Goal: Communication & Community: Answer question/provide support

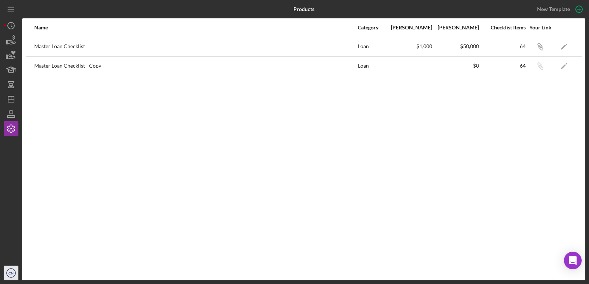
click at [13, 273] on text "CN" at bounding box center [10, 273] width 5 height 4
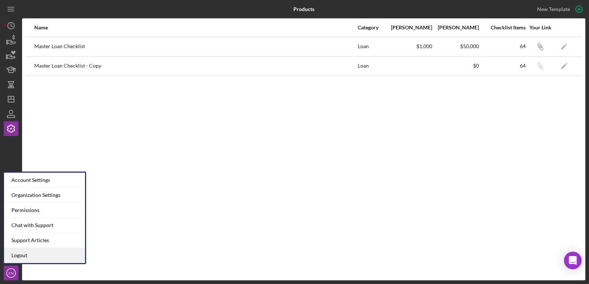
click at [28, 258] on link "Logout" at bounding box center [44, 255] width 81 height 15
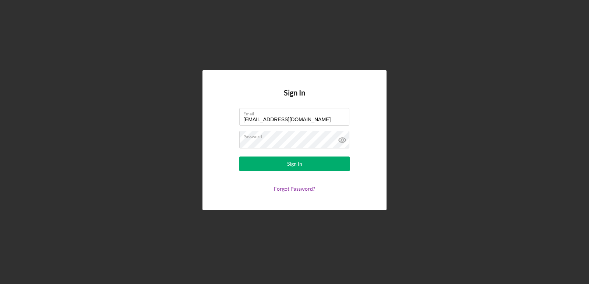
drag, startPoint x: 304, startPoint y: 121, endPoint x: 208, endPoint y: 95, distance: 99.5
click at [208, 95] on div "Sign In Email [EMAIL_ADDRESS][DOMAIN_NAME] Password Sign In Forgot Password?" at bounding box center [294, 140] width 184 height 140
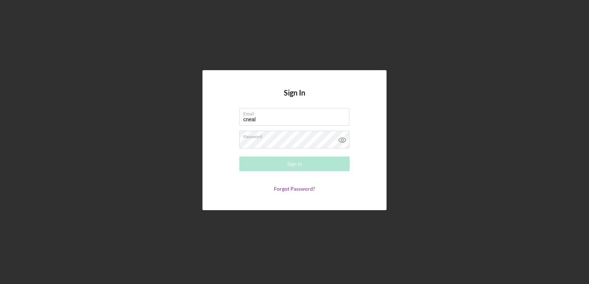
type input "[EMAIL_ADDRESS][DOMAIN_NAME]"
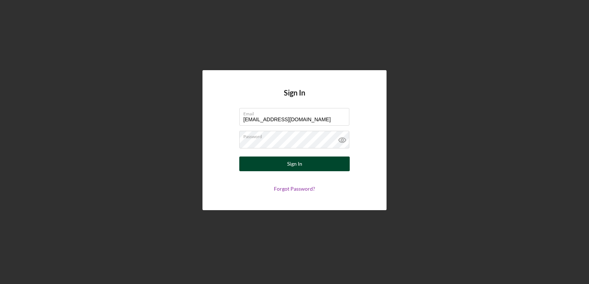
click at [295, 165] on div "Sign In" at bounding box center [294, 164] width 15 height 15
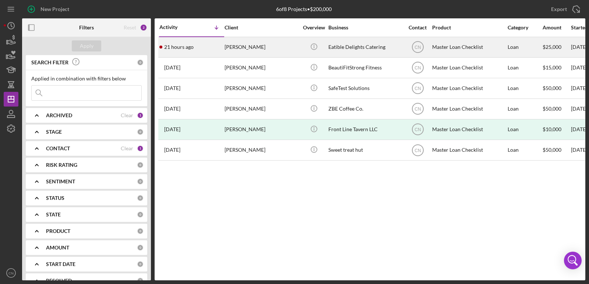
click at [357, 47] on div "Eatible Delights Catering" at bounding box center [365, 47] width 74 height 19
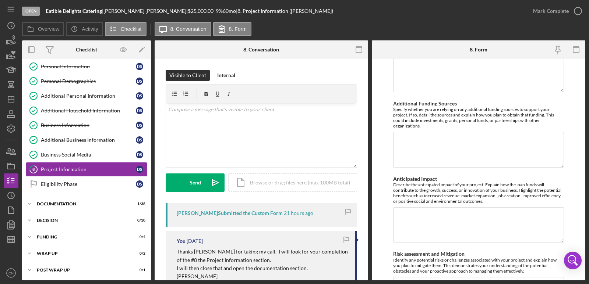
scroll to position [82, 0]
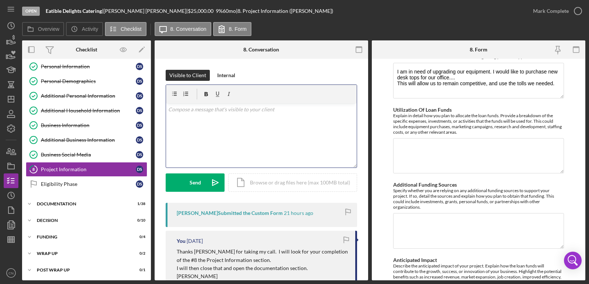
click at [186, 117] on div "v Color teal Color pink Remove color Add row above Add row below Add column bef…" at bounding box center [261, 135] width 191 height 64
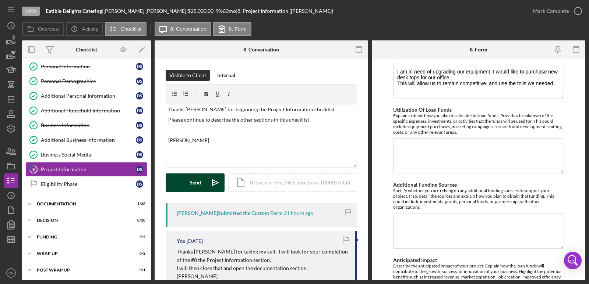
click at [192, 180] on div "Send" at bounding box center [194, 183] width 11 height 18
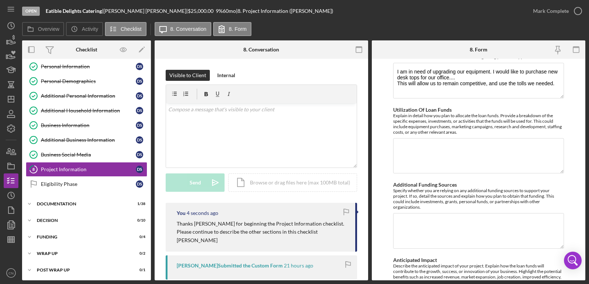
click at [248, 265] on div "[PERSON_NAME] Submitted the Custom Form" at bounding box center [230, 266] width 106 height 6
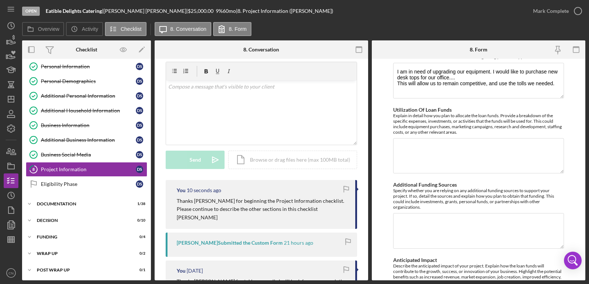
scroll to position [0, 0]
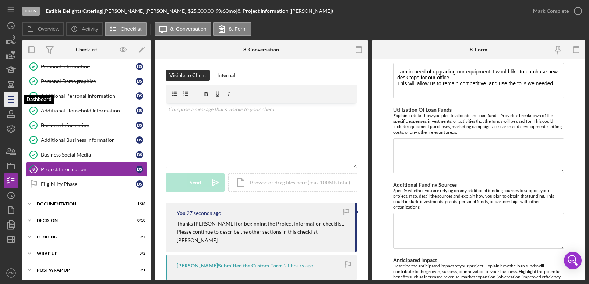
click at [11, 98] on line "button" at bounding box center [11, 97] width 0 height 3
